Goal: Task Accomplishment & Management: Manage account settings

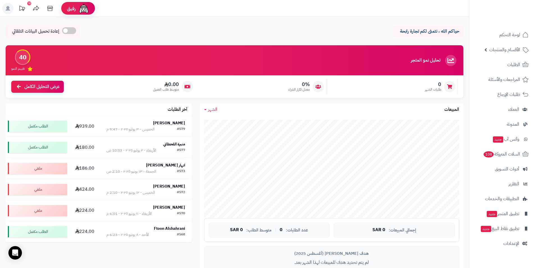
click at [26, 10] on icon at bounding box center [21, 8] width 11 height 11
click at [502, 113] on link "العملاء" at bounding box center [502, 109] width 59 height 13
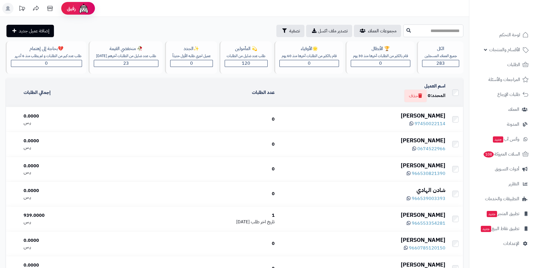
click at [432, 34] on input "text" at bounding box center [434, 30] width 60 height 13
type input "*"
type input "****"
click at [407, 29] on icon at bounding box center [409, 30] width 4 height 4
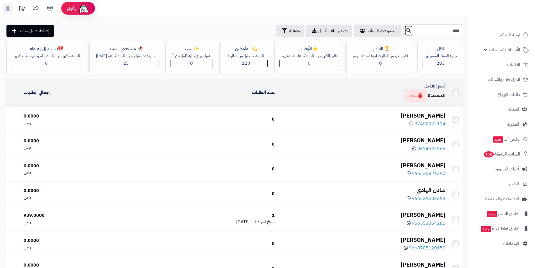
click at [407, 30] on icon at bounding box center [409, 30] width 4 height 4
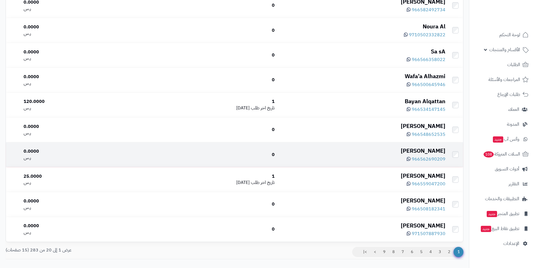
scroll to position [372, 0]
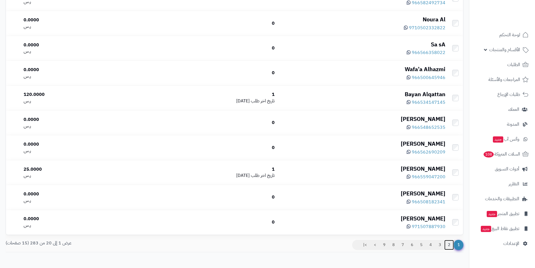
click at [446, 245] on link "2" at bounding box center [450, 245] width 10 height 10
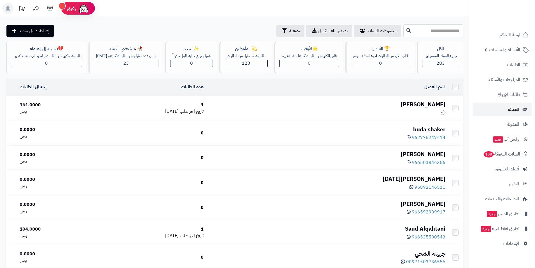
click at [411, 32] on input "text" at bounding box center [434, 30] width 60 height 13
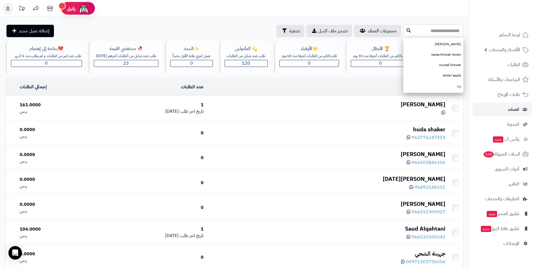
type input "*"
click at [453, 63] on link "[PERSON_NAME]" at bounding box center [434, 65] width 60 height 10
type input "**********"
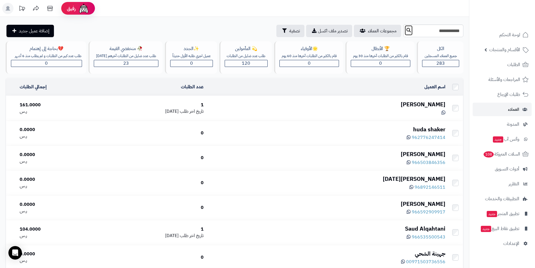
click at [405, 33] on button at bounding box center [409, 30] width 8 height 11
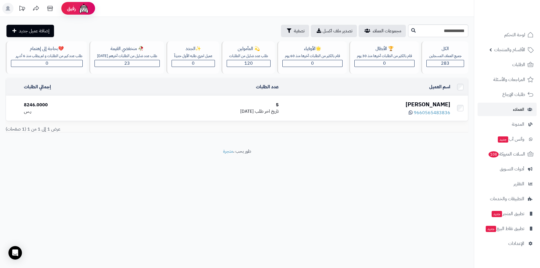
click at [363, 107] on div "[PERSON_NAME]" at bounding box center [366, 104] width 167 height 8
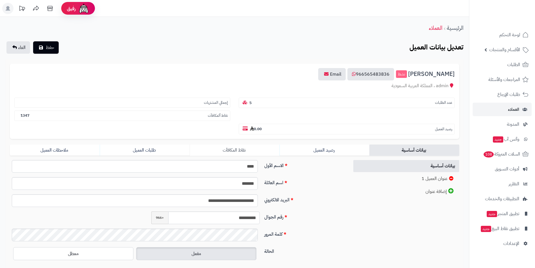
scroll to position [18, 0]
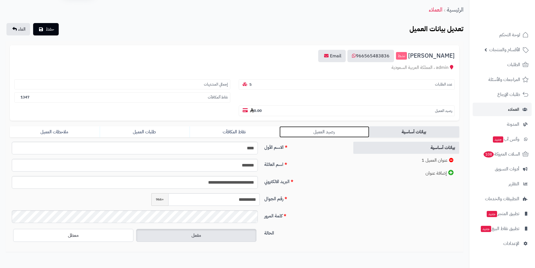
click at [308, 134] on link "رصيد العميل" at bounding box center [325, 131] width 90 height 11
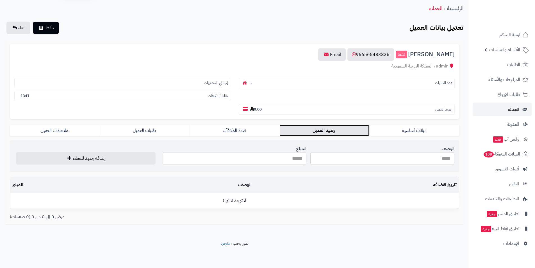
scroll to position [20, 0]
click at [275, 160] on input "المبلغ" at bounding box center [235, 158] width 144 height 13
type input "***"
click at [369, 160] on input "الوصف" at bounding box center [383, 158] width 144 height 13
type input "**********"
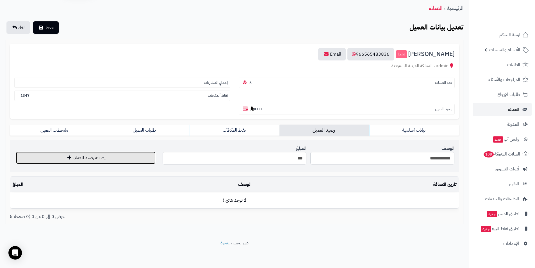
click at [101, 155] on button "إضافة رصيد للعملاء" at bounding box center [86, 158] width 140 height 12
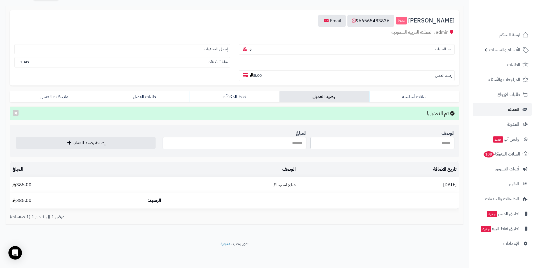
scroll to position [54, 0]
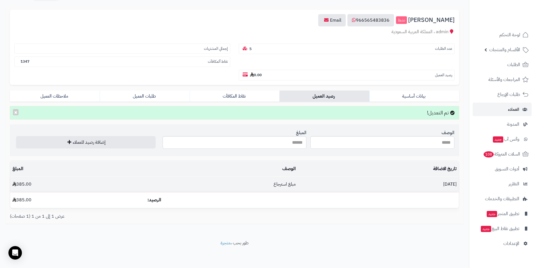
click at [102, 178] on td "385.00" at bounding box center [77, 184] width 135 height 15
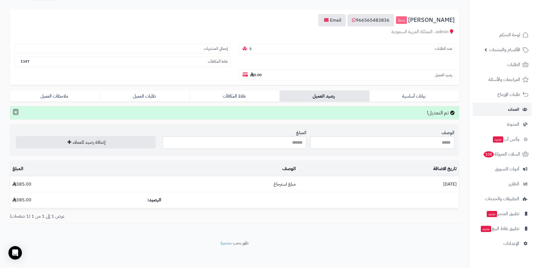
click at [17, 113] on button "×" at bounding box center [16, 112] width 6 height 6
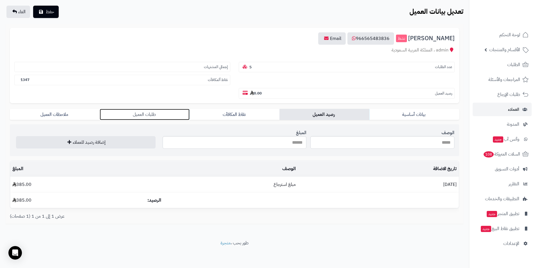
click at [155, 118] on link "طلبات العميل" at bounding box center [145, 114] width 90 height 11
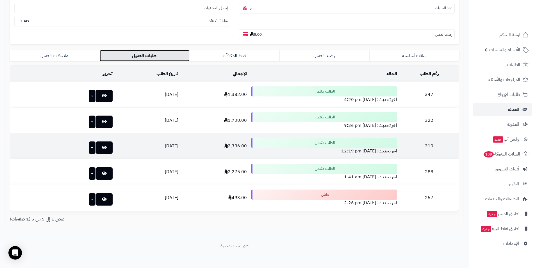
scroll to position [97, 0]
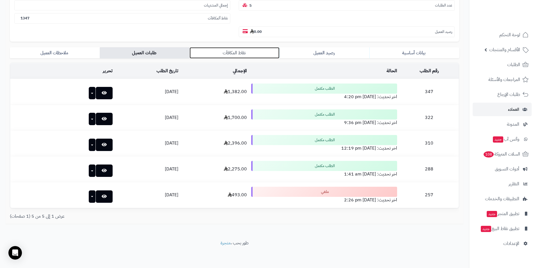
click at [236, 47] on link "نقاط المكافآت" at bounding box center [235, 52] width 90 height 11
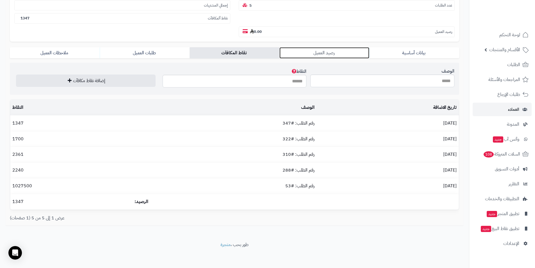
click at [311, 52] on link "رصيد العميل" at bounding box center [325, 52] width 90 height 11
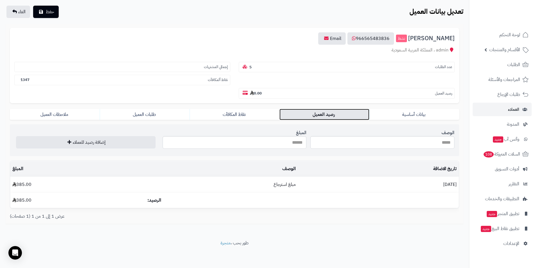
scroll to position [36, 0]
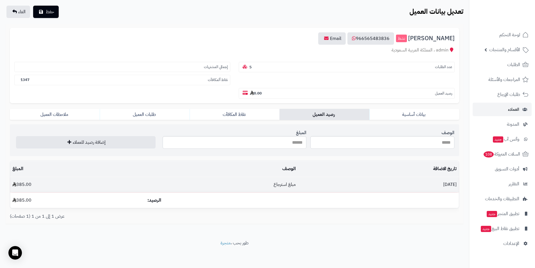
click at [232, 189] on td "مبلغ استرجاع" at bounding box center [221, 184] width 153 height 15
click at [424, 186] on td "19/08/2025" at bounding box center [378, 184] width 161 height 15
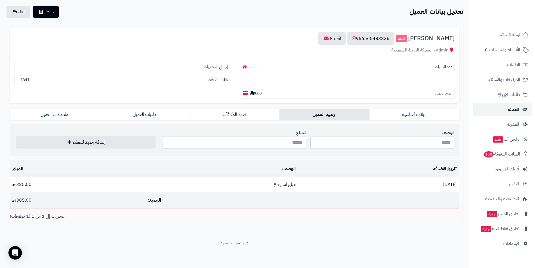
click at [17, 200] on td "385.00" at bounding box center [77, 200] width 135 height 15
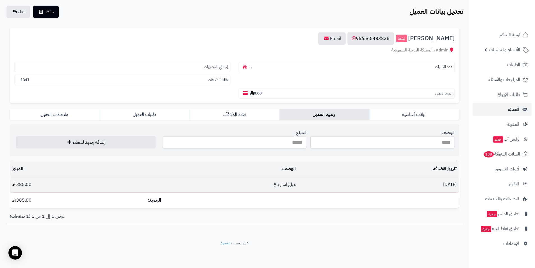
click at [28, 183] on td "385.00" at bounding box center [77, 184] width 135 height 15
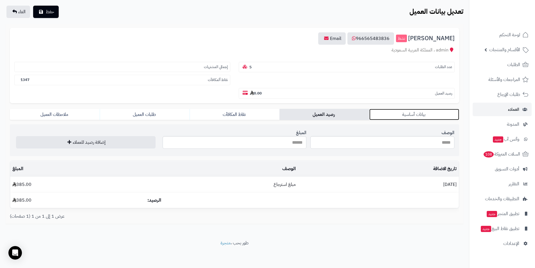
click at [415, 117] on link "بيانات أساسية" at bounding box center [415, 114] width 90 height 11
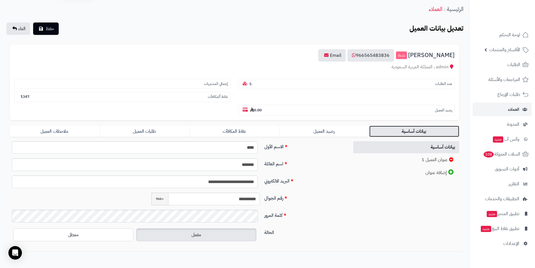
scroll to position [0, 0]
